Goal: Information Seeking & Learning: Learn about a topic

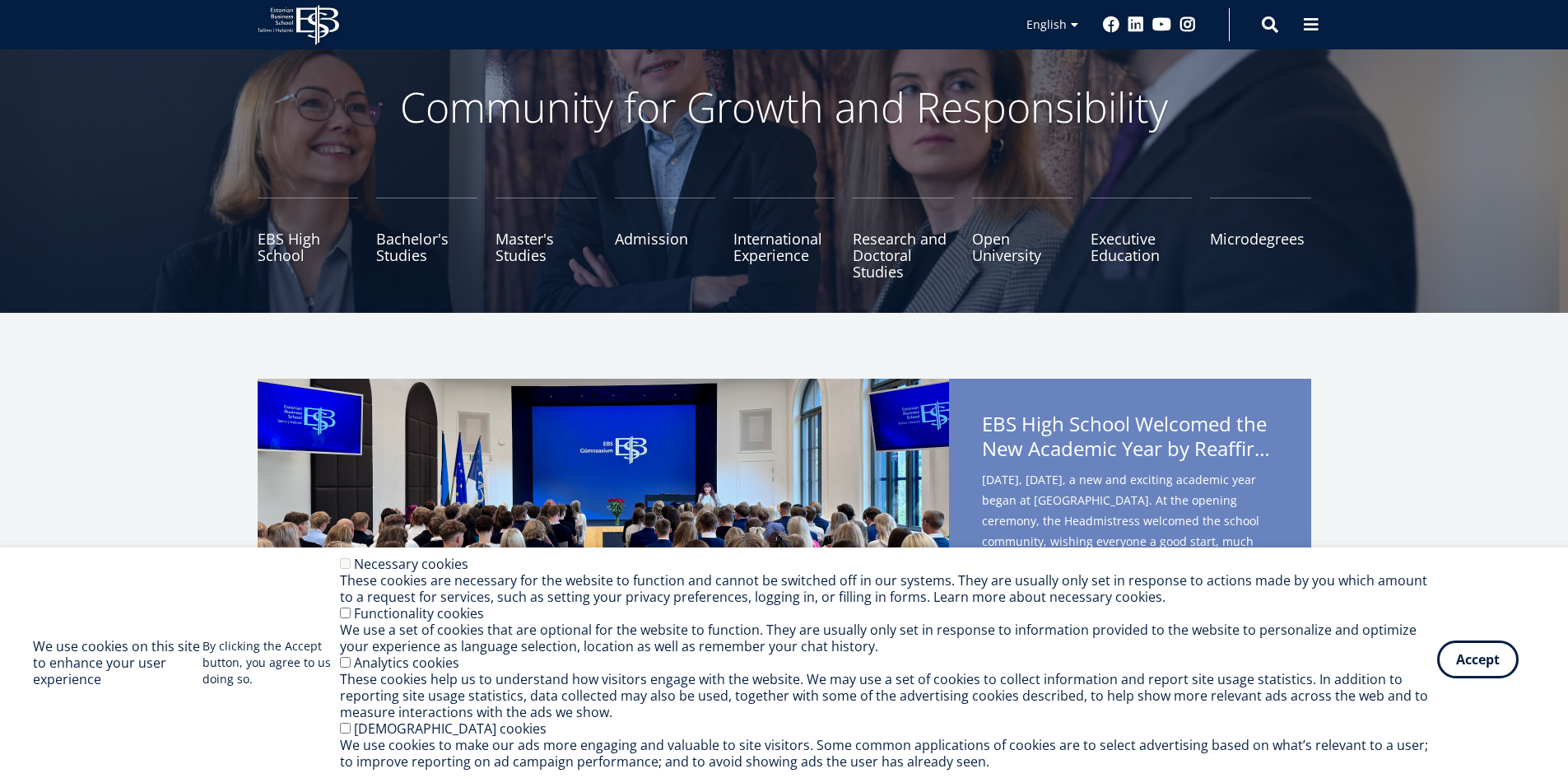
click at [1456, 662] on button "Accept" at bounding box center [1478, 659] width 82 height 37
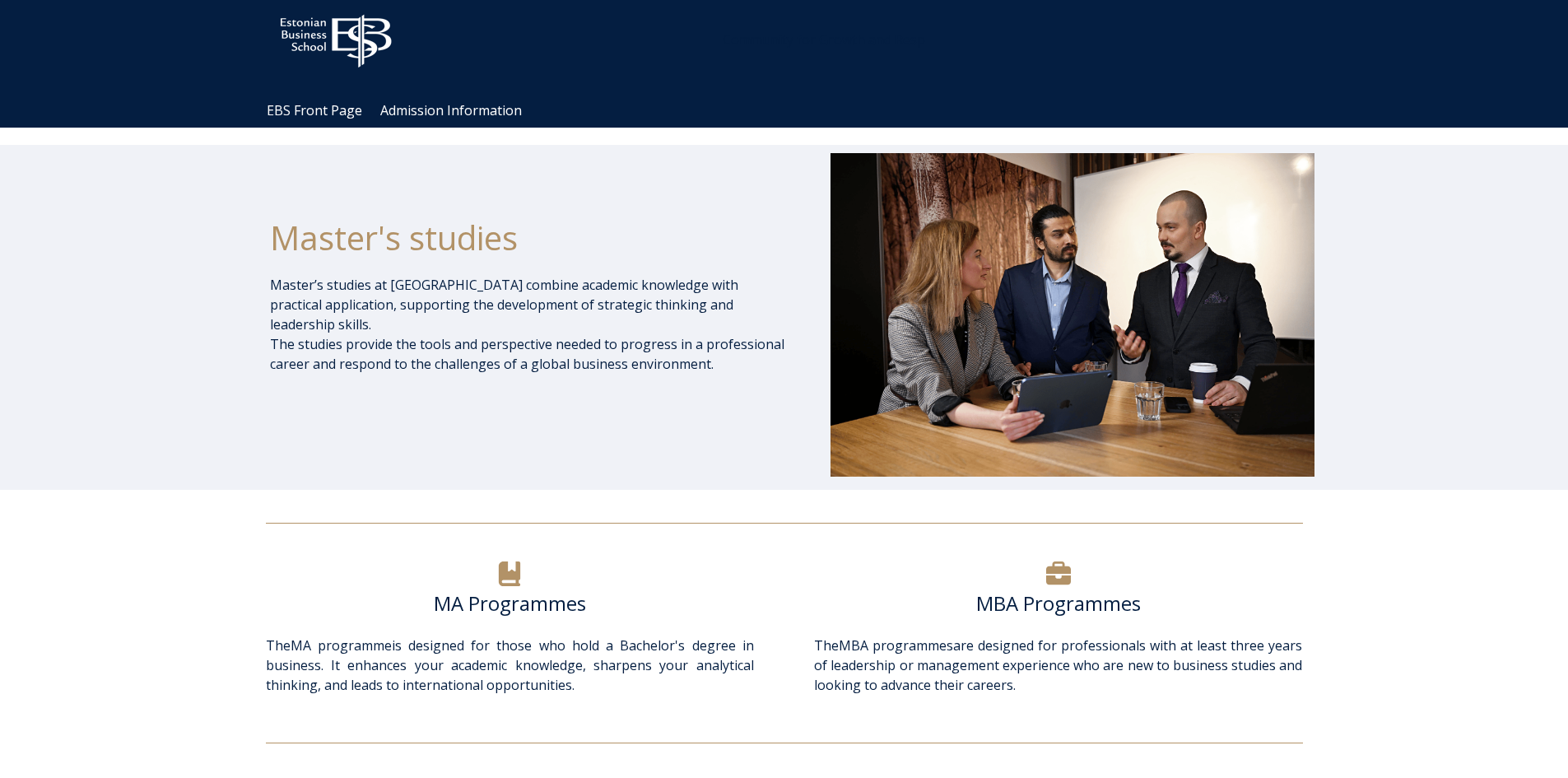
scroll to position [82, 0]
click at [1044, 651] on span "The MBA programmes are designed for professionals with at least three years of …" at bounding box center [1058, 666] width 488 height 57
click at [509, 573] on icon at bounding box center [510, 575] width 22 height 25
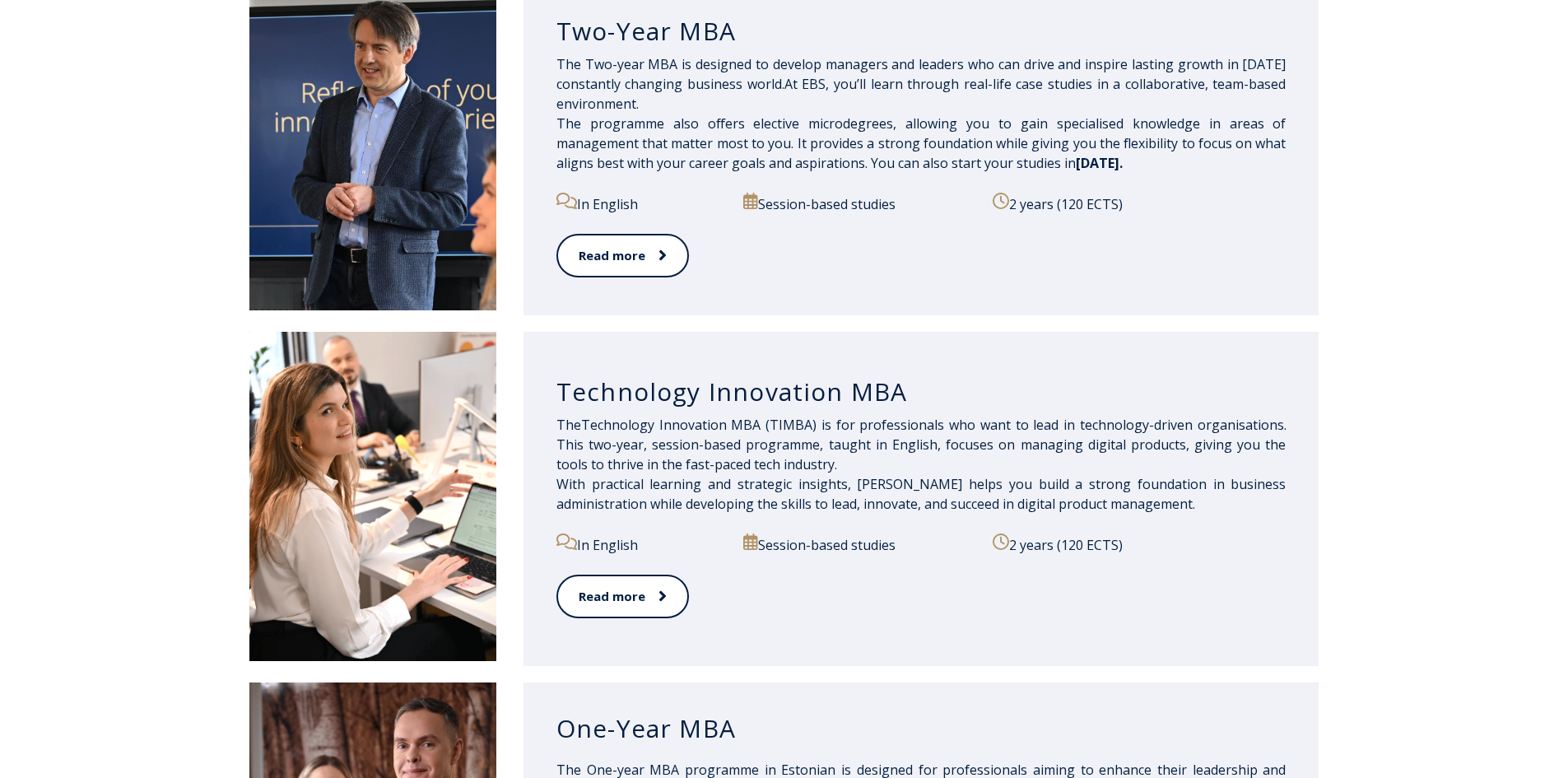
scroll to position [987, 0]
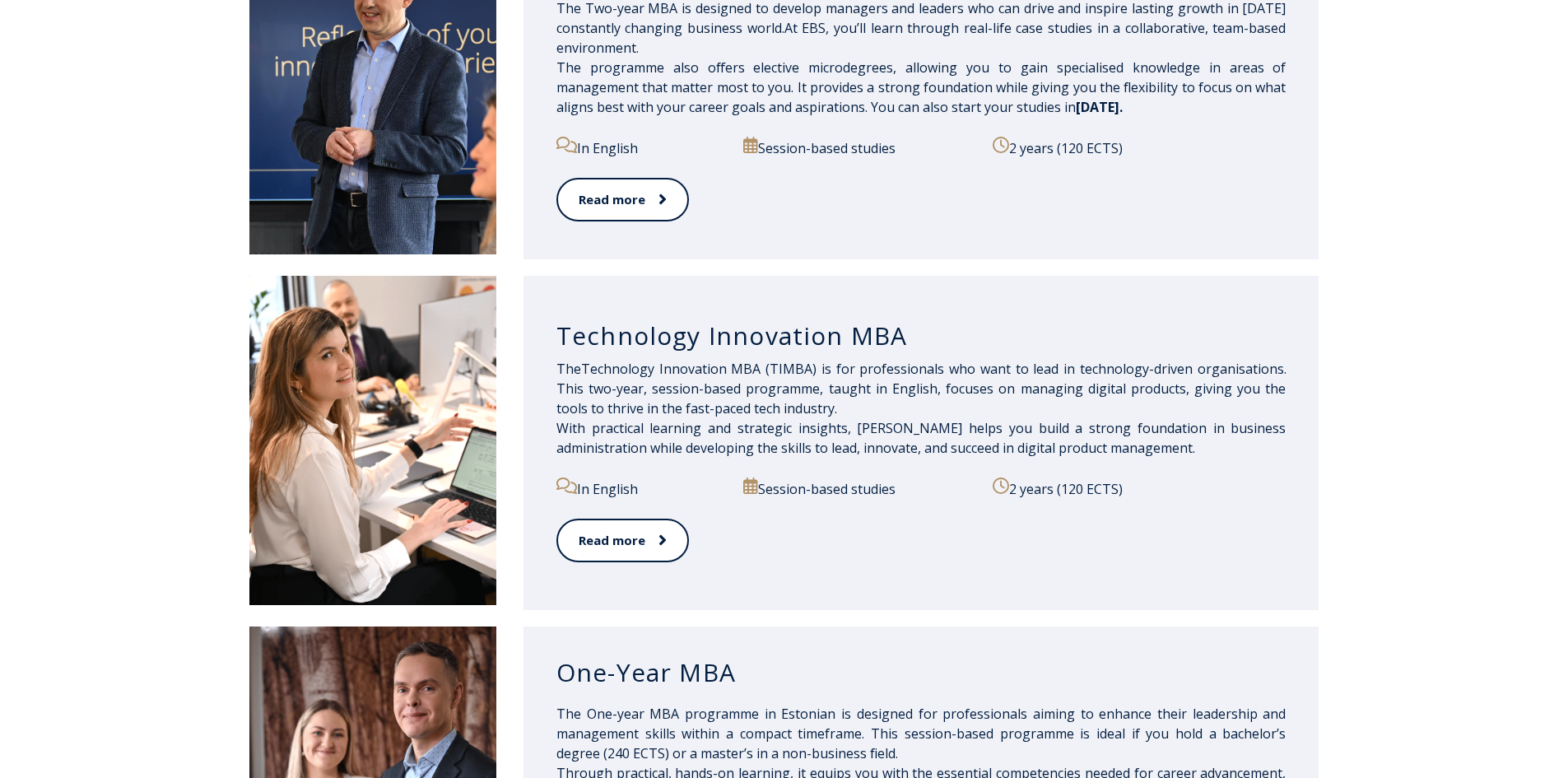
click at [737, 341] on h3 "Technology Innovation MBA" at bounding box center [921, 336] width 730 height 32
click at [621, 539] on link "Read more" at bounding box center [622, 540] width 131 height 45
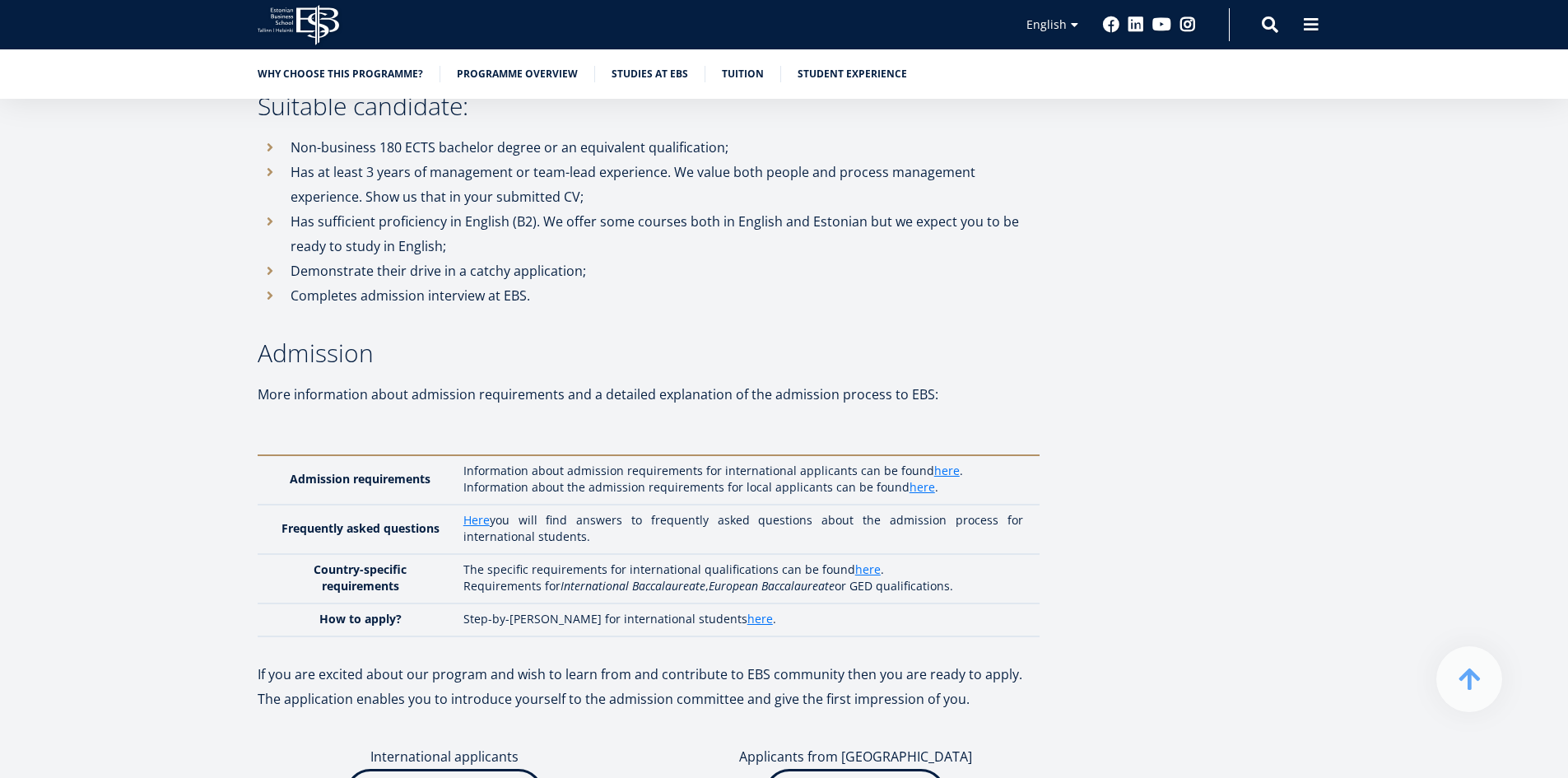
scroll to position [3621, 0]
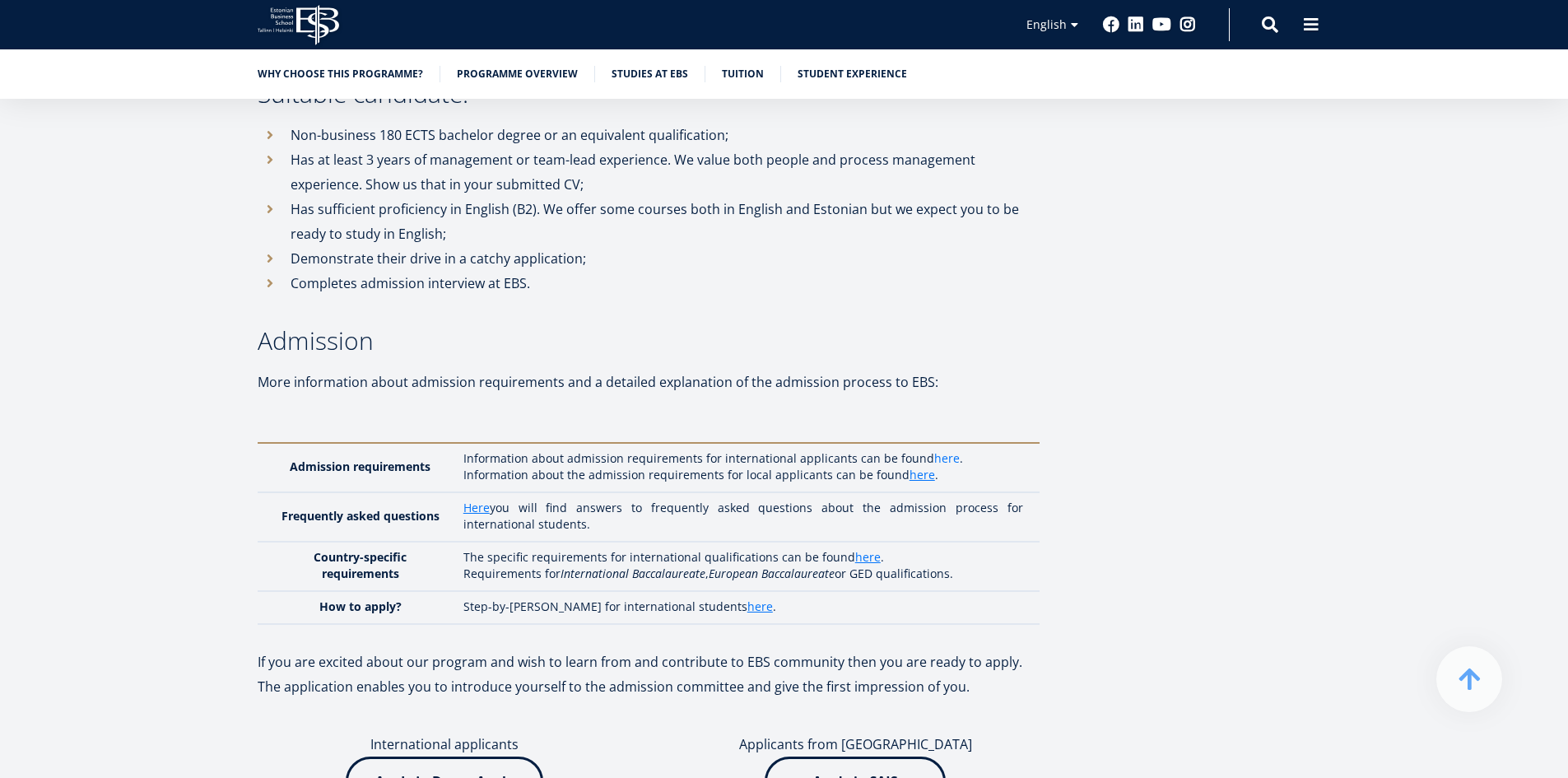
click at [938, 450] on link "here" at bounding box center [946, 458] width 26 height 17
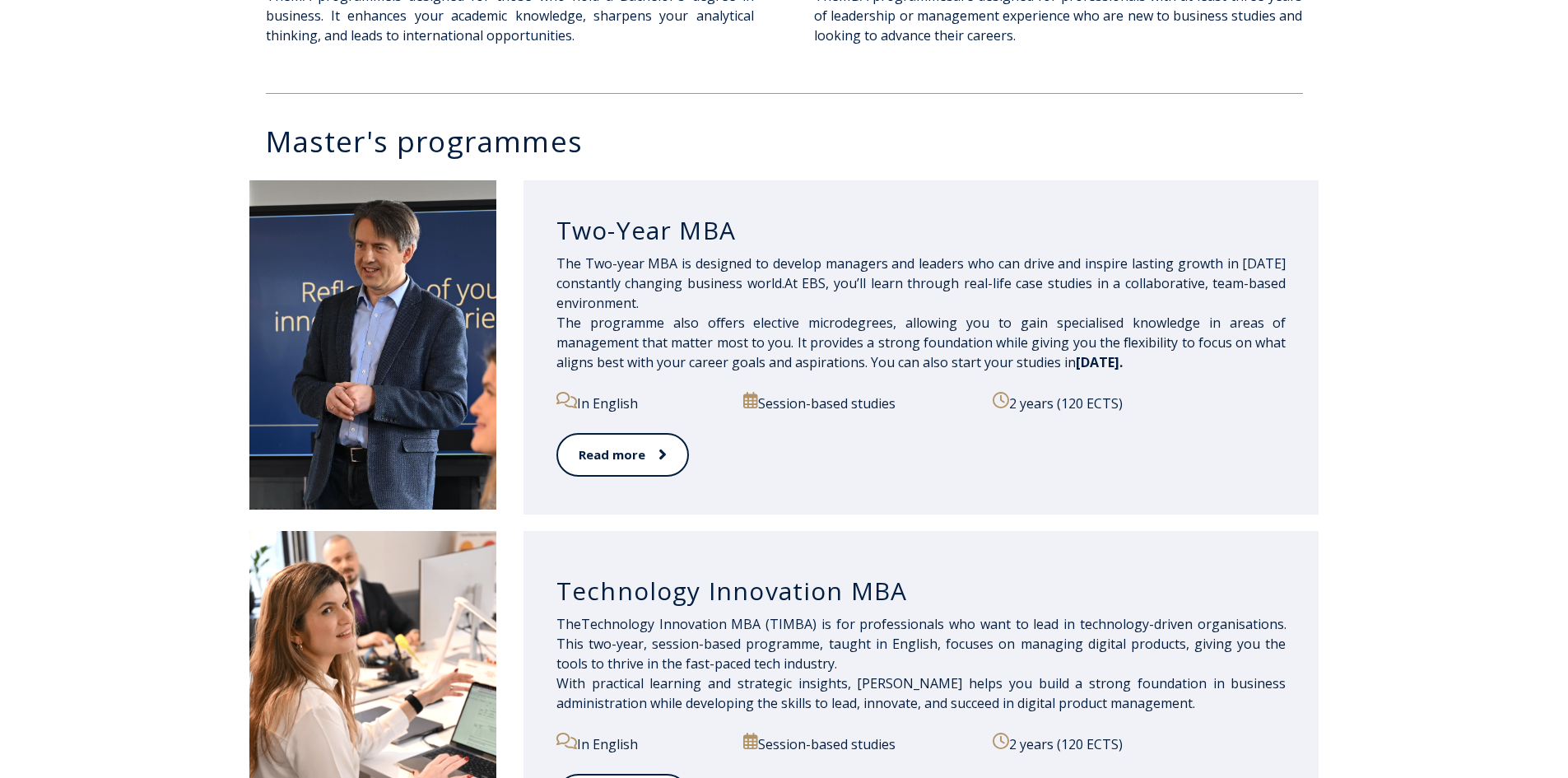
scroll to position [741, 0]
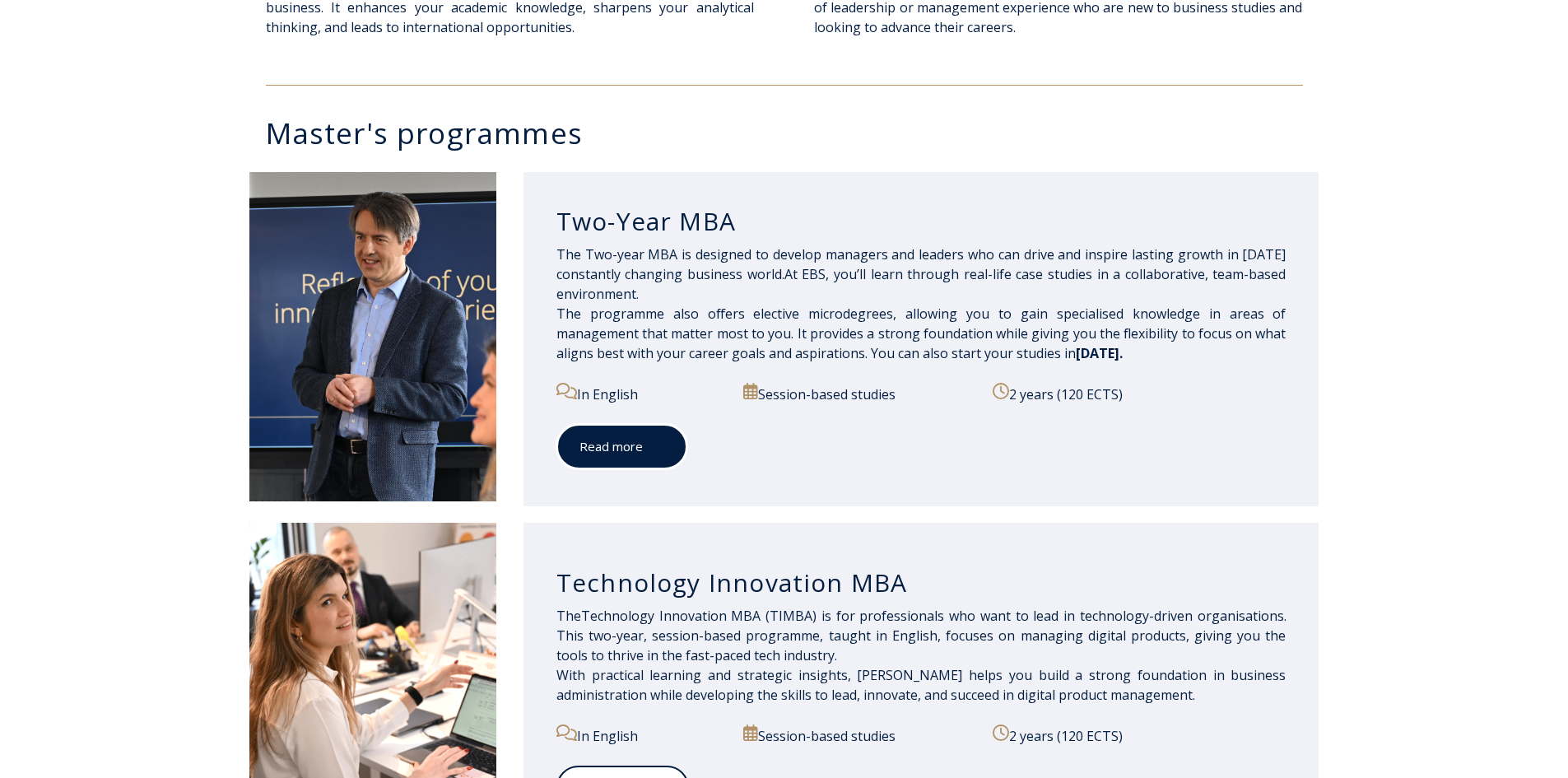
click at [632, 440] on link "Read more" at bounding box center [622, 446] width 131 height 45
